Goal: Navigation & Orientation: Find specific page/section

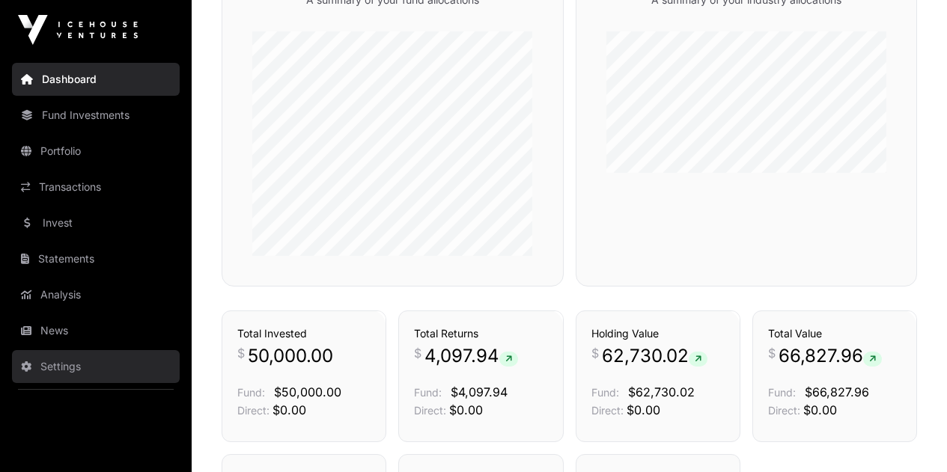
scroll to position [599, 0]
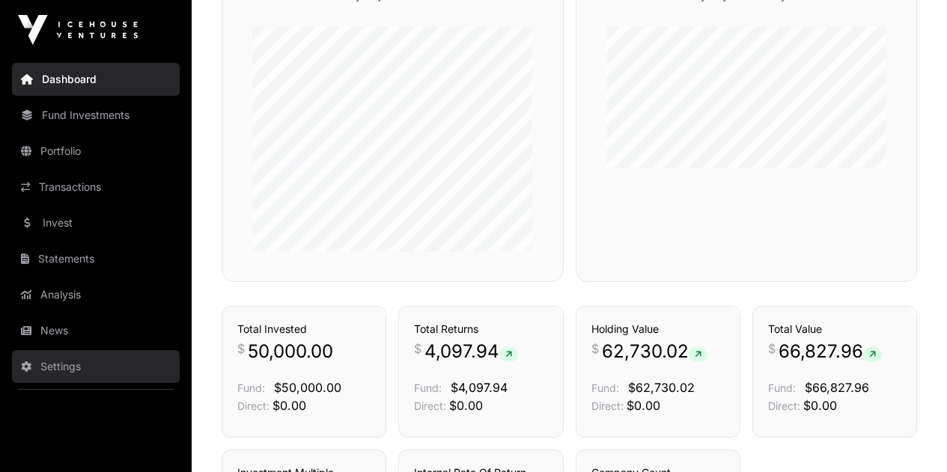
click at [48, 367] on link "Settings" at bounding box center [96, 366] width 168 height 33
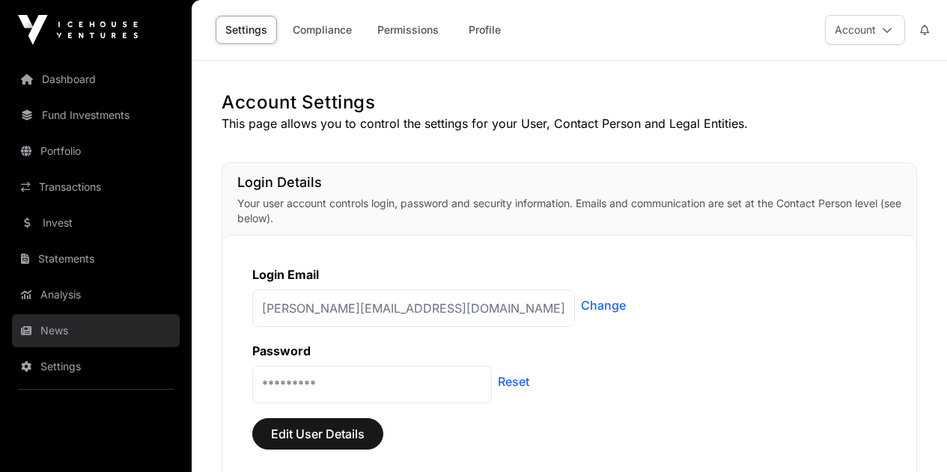
click at [62, 330] on link "News" at bounding box center [96, 330] width 168 height 33
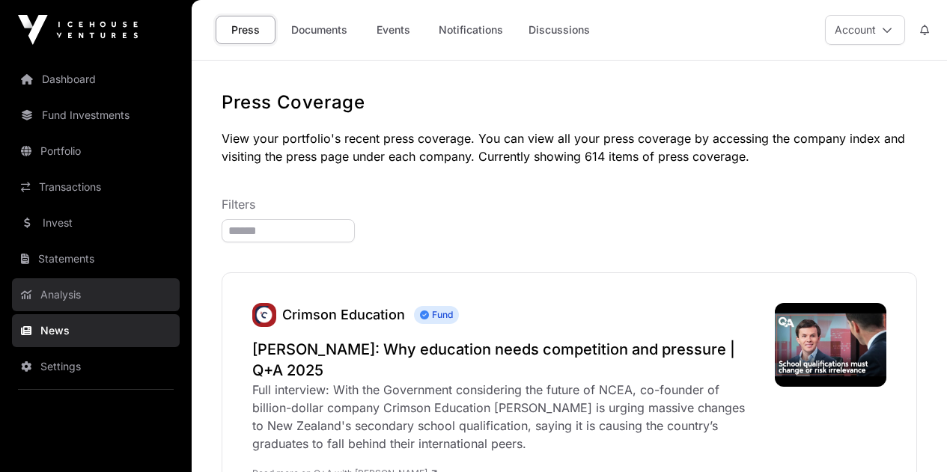
click at [69, 293] on link "Analysis" at bounding box center [96, 294] width 168 height 33
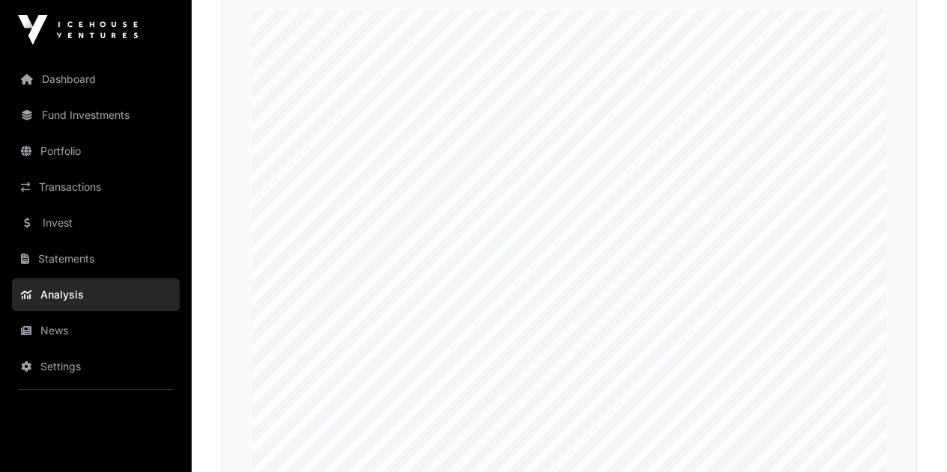
scroll to position [374, 0]
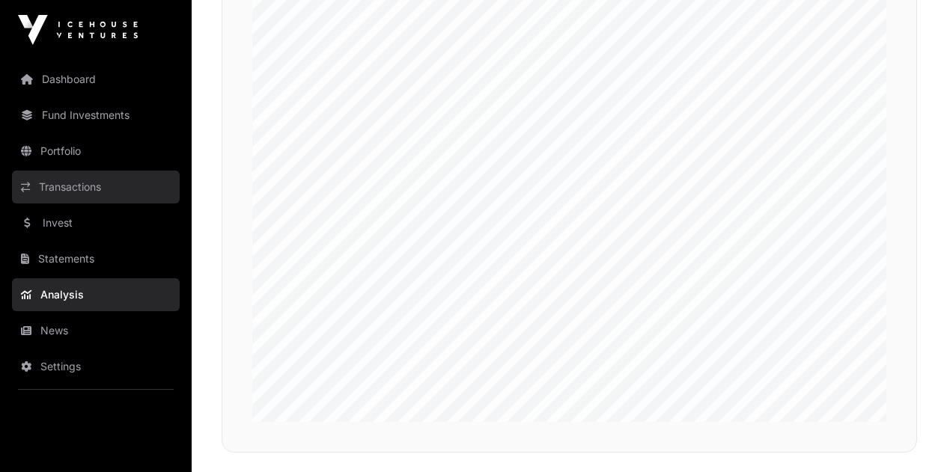
click at [69, 186] on link "Transactions" at bounding box center [96, 187] width 168 height 33
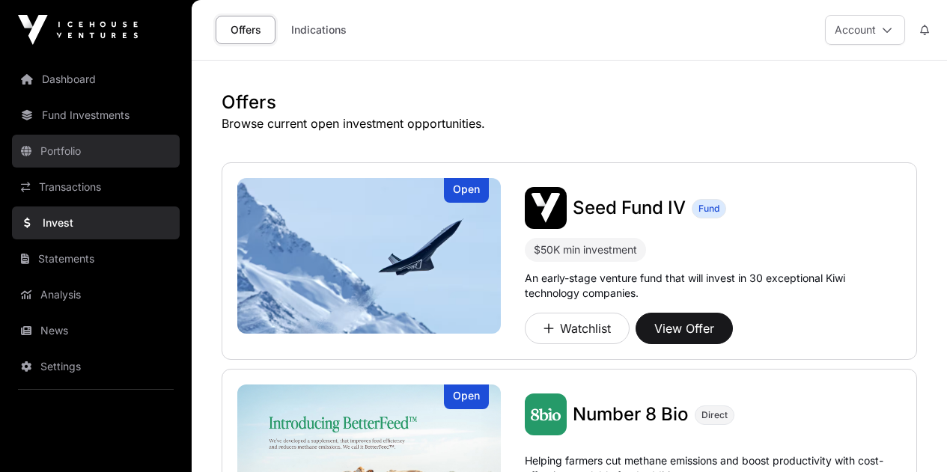
click at [55, 156] on link "Portfolio" at bounding box center [96, 151] width 168 height 33
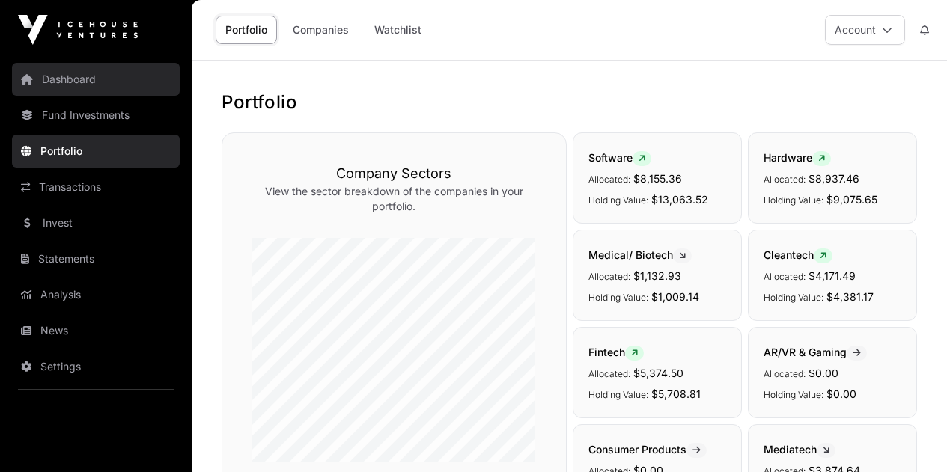
click at [63, 82] on link "Dashboard" at bounding box center [96, 79] width 168 height 33
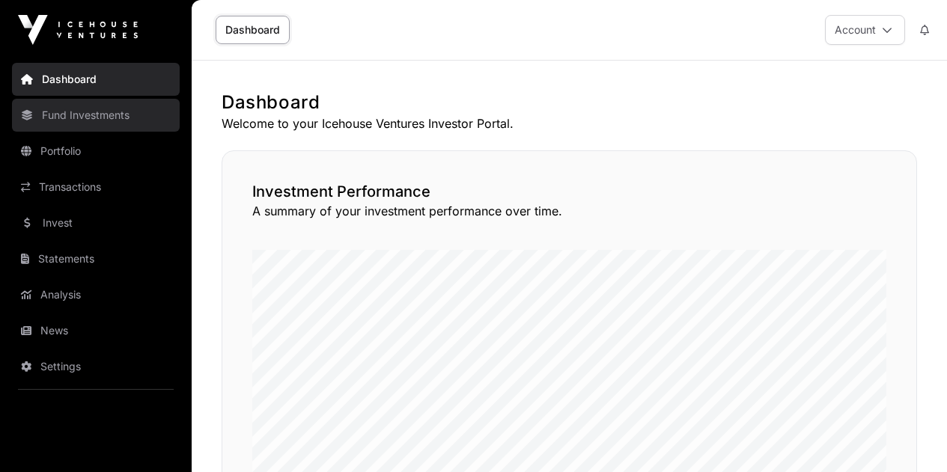
click at [58, 111] on link "Fund Investments" at bounding box center [96, 115] width 168 height 33
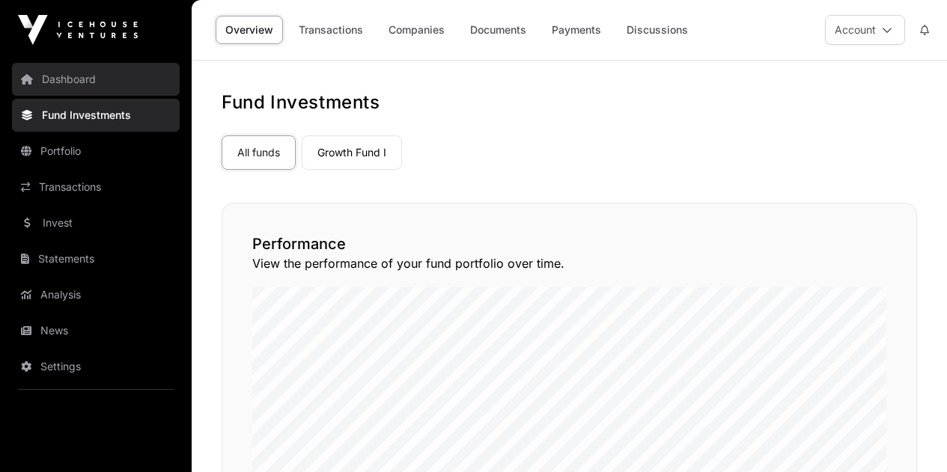
click at [58, 80] on link "Dashboard" at bounding box center [96, 79] width 168 height 33
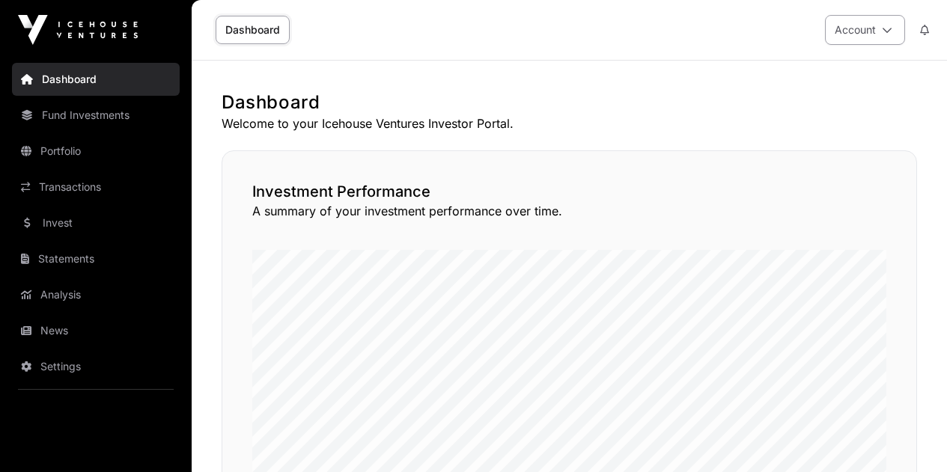
click at [890, 28] on icon at bounding box center [887, 30] width 10 height 10
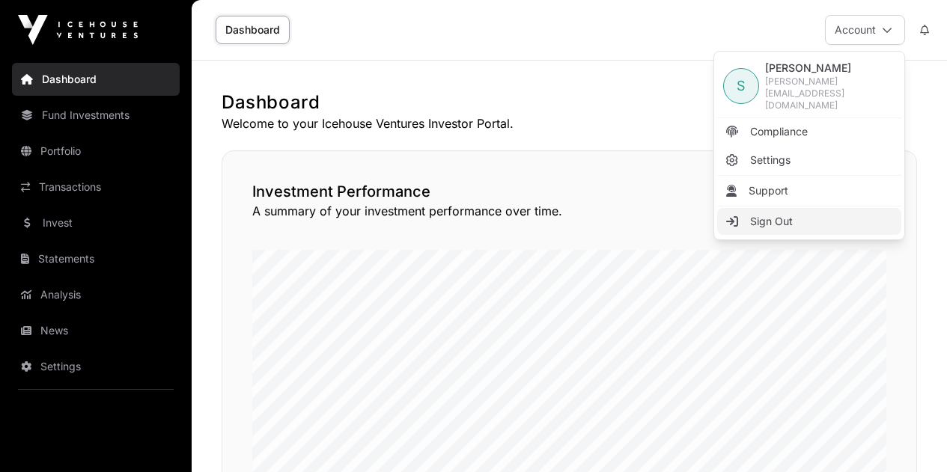
click at [787, 214] on span "Sign Out" at bounding box center [771, 221] width 43 height 15
